Goal: Task Accomplishment & Management: Manage account settings

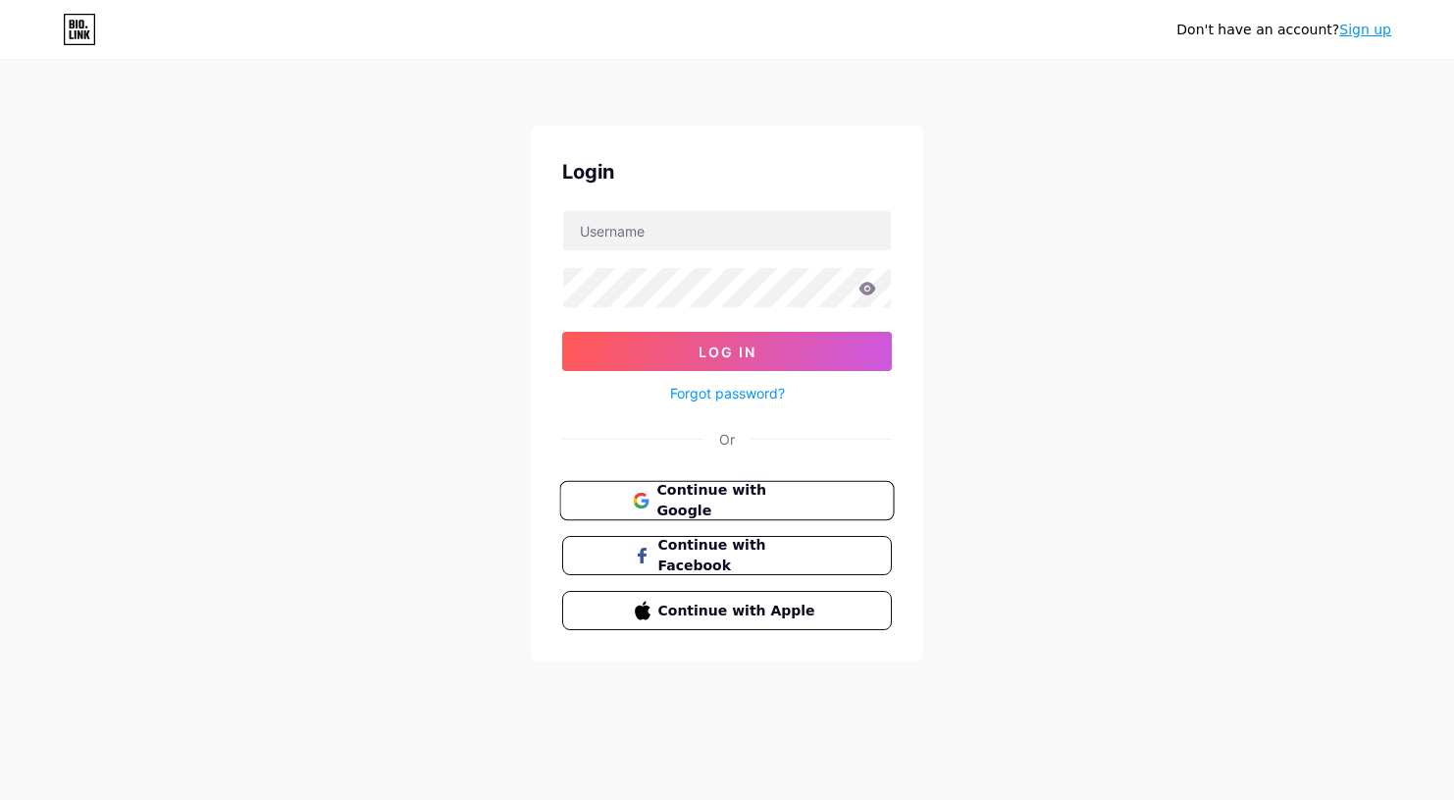
click at [722, 495] on span "Continue with Google" at bounding box center [738, 501] width 164 height 42
click at [741, 227] on input "text" at bounding box center [727, 230] width 328 height 39
click at [1027, 378] on div "Don't have an account? Sign up Login Log In Forgot password? Or Continue with G…" at bounding box center [727, 362] width 1454 height 724
click at [793, 494] on span "Continue with Google" at bounding box center [738, 501] width 164 height 42
